Goal: Check status: Check status

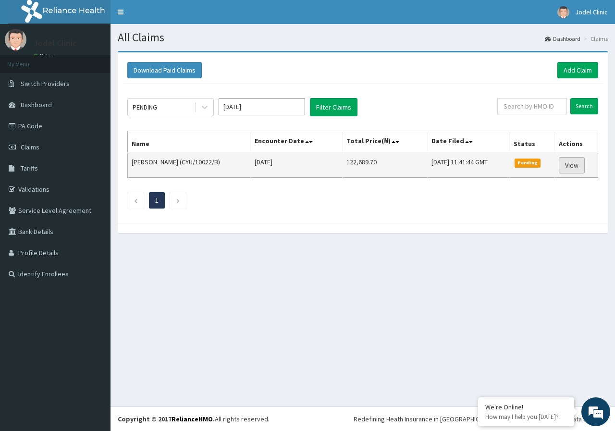
click at [577, 166] on link "View" at bounding box center [572, 165] width 26 height 16
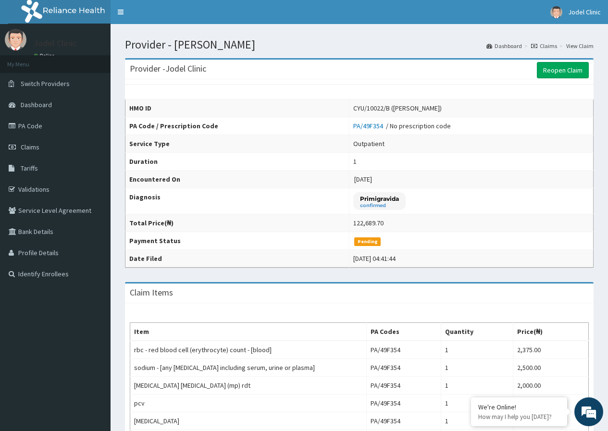
click at [547, 43] on link "Claims" at bounding box center [544, 46] width 26 height 8
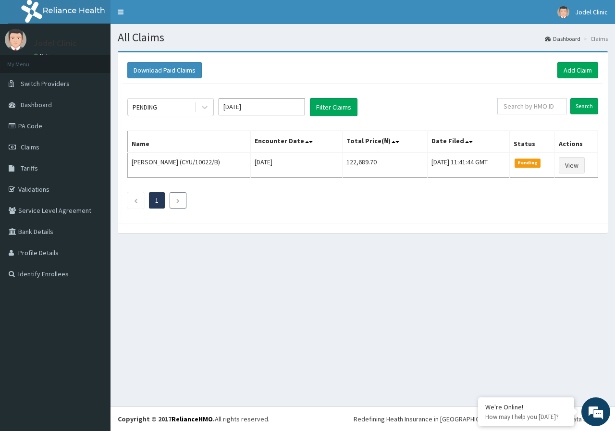
click at [175, 203] on li at bounding box center [178, 200] width 17 height 16
click at [179, 199] on icon "Next page" at bounding box center [178, 201] width 4 height 6
click at [204, 109] on icon at bounding box center [205, 107] width 10 height 10
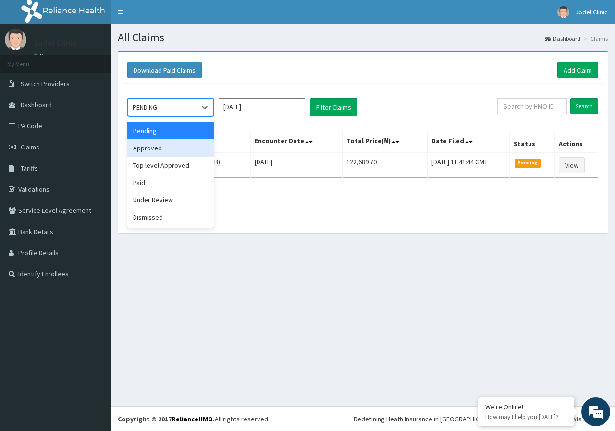
click at [172, 149] on div "Approved" at bounding box center [170, 147] width 86 height 17
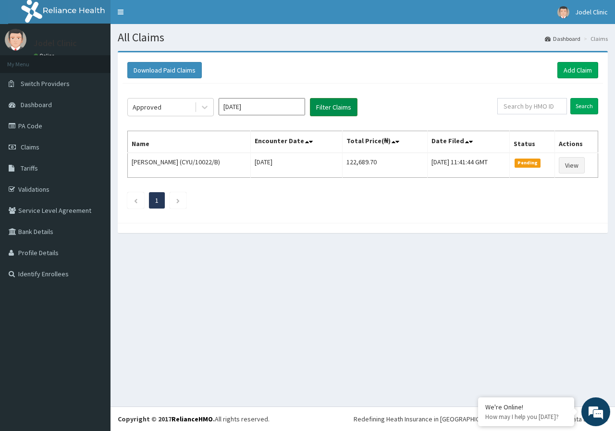
click at [325, 108] on button "Filter Claims" at bounding box center [334, 107] width 48 height 18
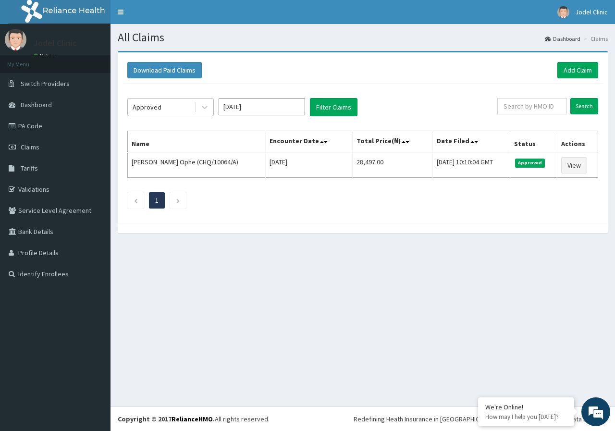
click at [185, 107] on div "Approved" at bounding box center [161, 106] width 67 height 15
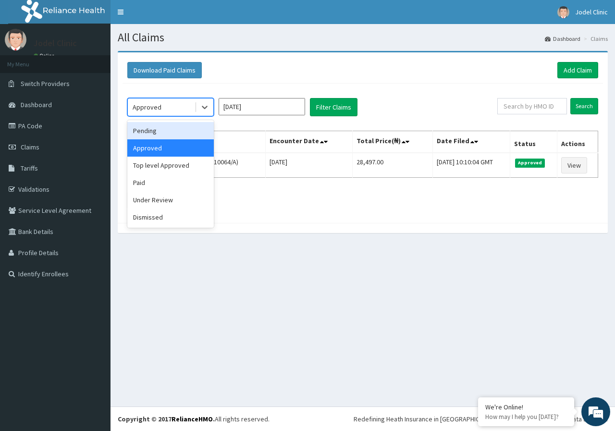
click at [167, 135] on div "Pending" at bounding box center [170, 130] width 86 height 17
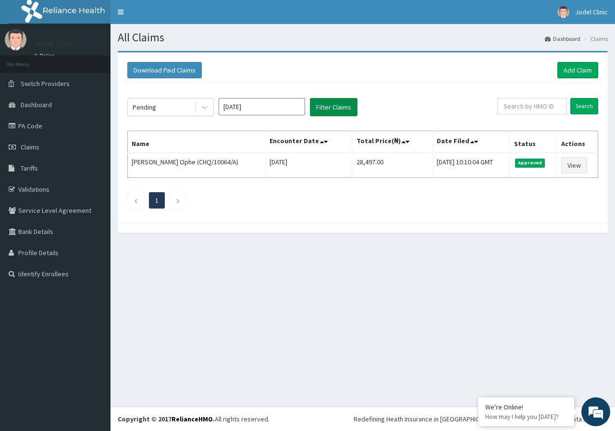
click at [332, 101] on button "Filter Claims" at bounding box center [334, 107] width 48 height 18
